Goal: Task Accomplishment & Management: Complete application form

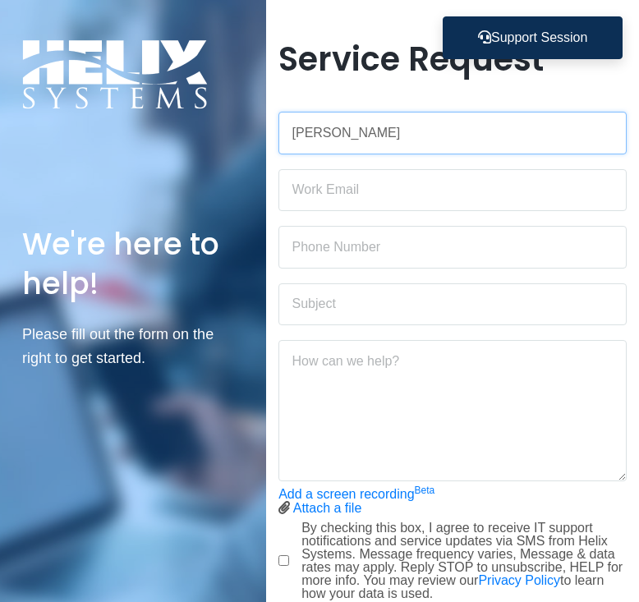
type input "[PERSON_NAME]"
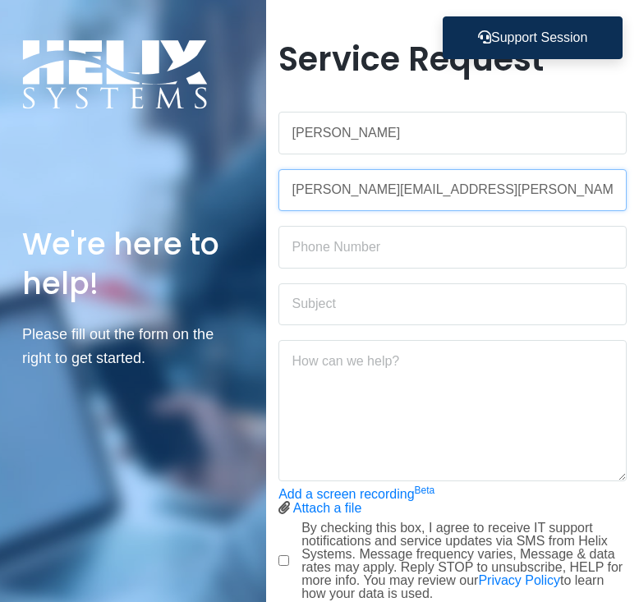
type input "[PERSON_NAME][EMAIL_ADDRESS][PERSON_NAME][DOMAIN_NAME]"
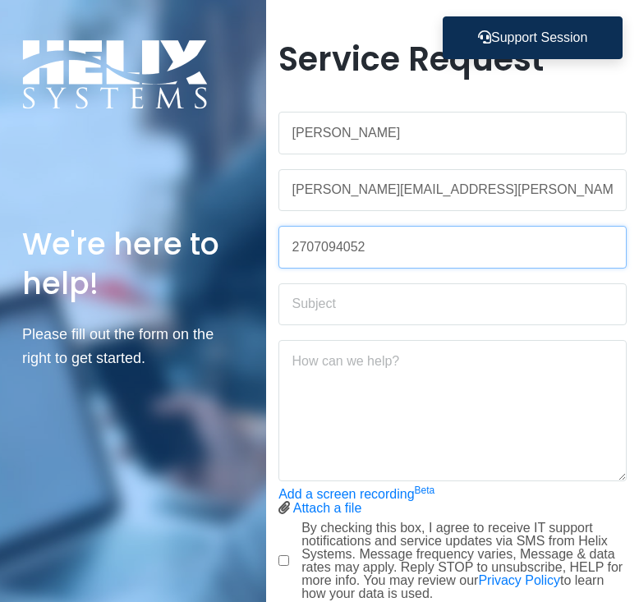
type input "2707094052"
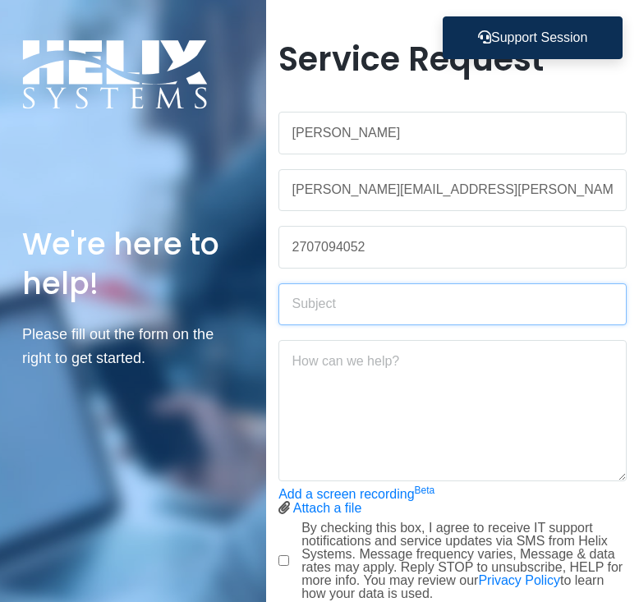
click at [418, 305] on input "text" at bounding box center [452, 304] width 348 height 43
type input "Troubleshooting a new video platform"
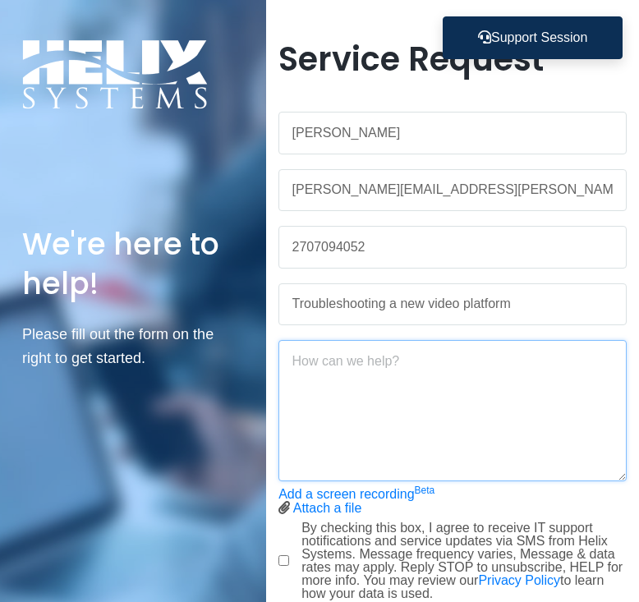
click at [400, 394] on textarea at bounding box center [452, 410] width 348 height 141
click at [486, 364] on textarea "I am troubleshooting a new video platform to use for your live sessions." at bounding box center [452, 410] width 348 height 141
click at [535, 362] on textarea "I am troubleshooting a new video platform to use for your live sessions." at bounding box center [452, 410] width 348 height 141
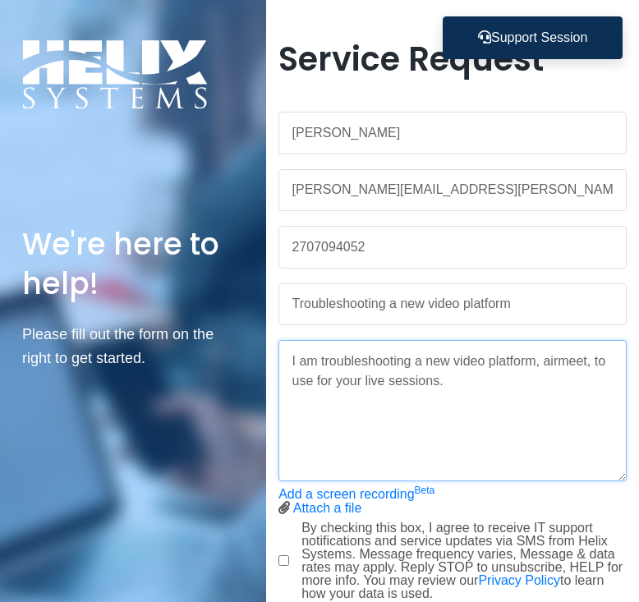
click at [523, 381] on textarea "I am troubleshooting a new video platform, airmeet, to use for your live sessio…" at bounding box center [452, 410] width 348 height 141
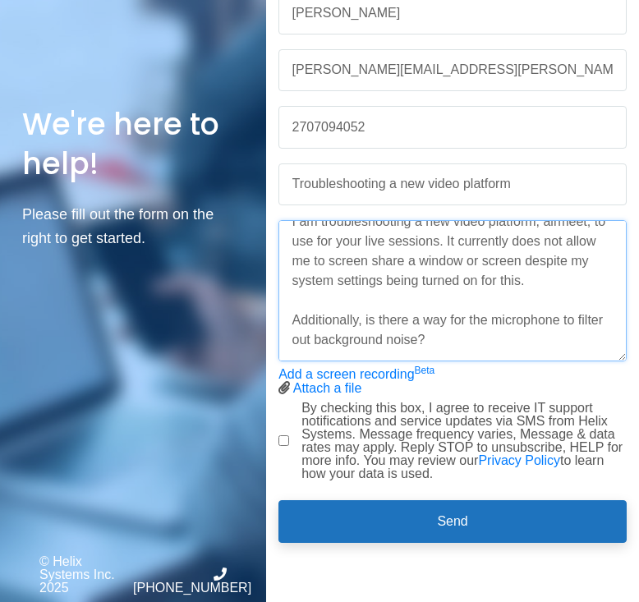
scroll to position [120, 0]
type textarea "I am troubleshooting a new video platform, airmeet, to use for your live sessio…"
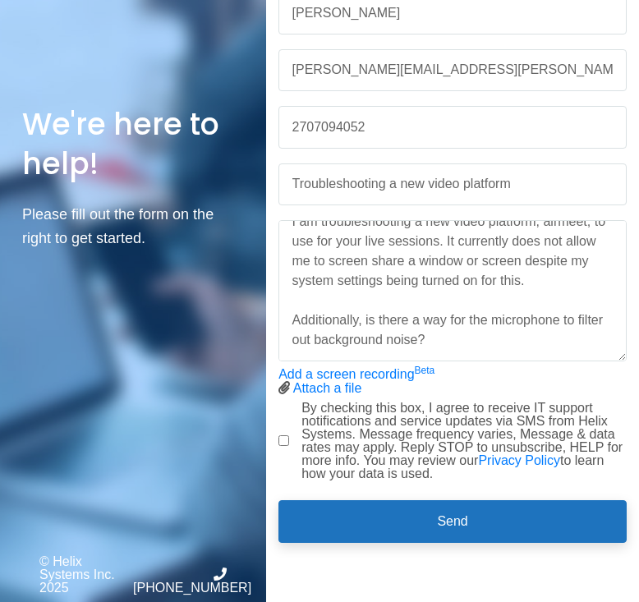
click at [285, 438] on input "By checking this box, I agree to receive IT support notifications and service u…" at bounding box center [283, 440] width 11 height 11
checkbox input "true"
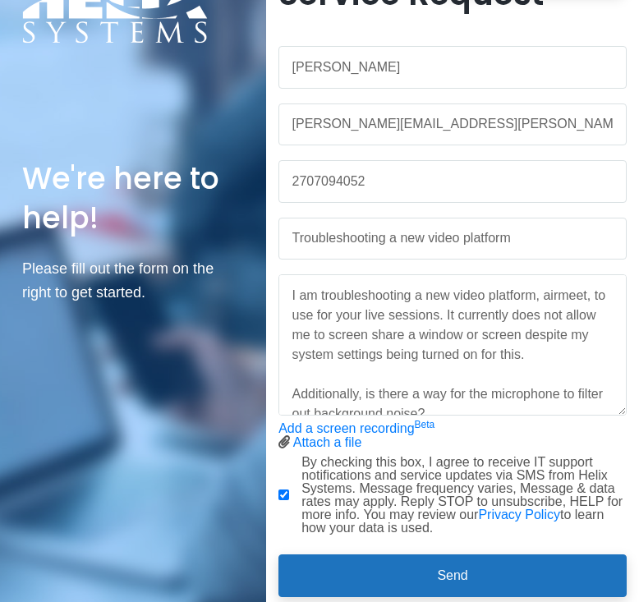
scroll to position [51, 0]
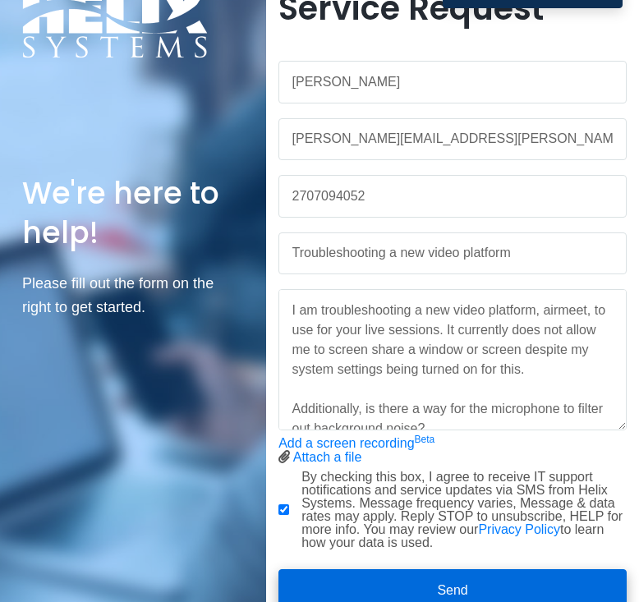
click at [394, 585] on button "Send" at bounding box center [452, 590] width 348 height 43
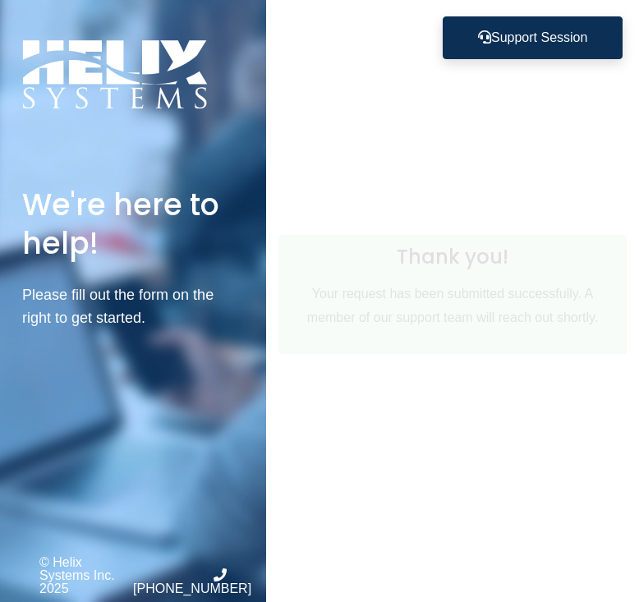
scroll to position [0, 0]
